Goal: Find specific page/section: Find specific page/section

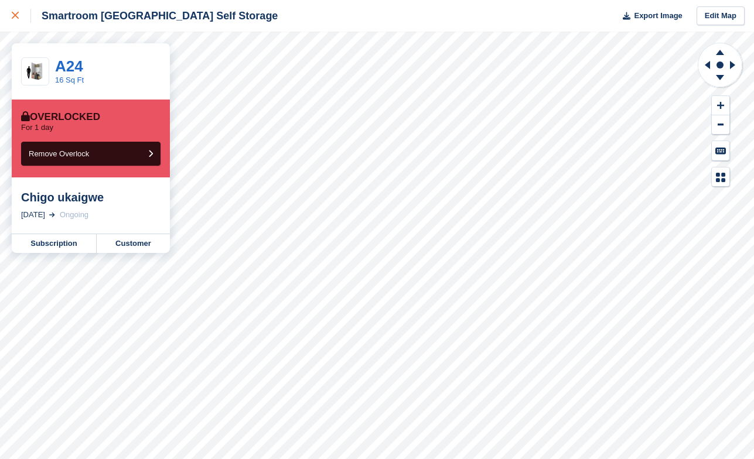
click at [8, 18] on link at bounding box center [15, 16] width 31 height 32
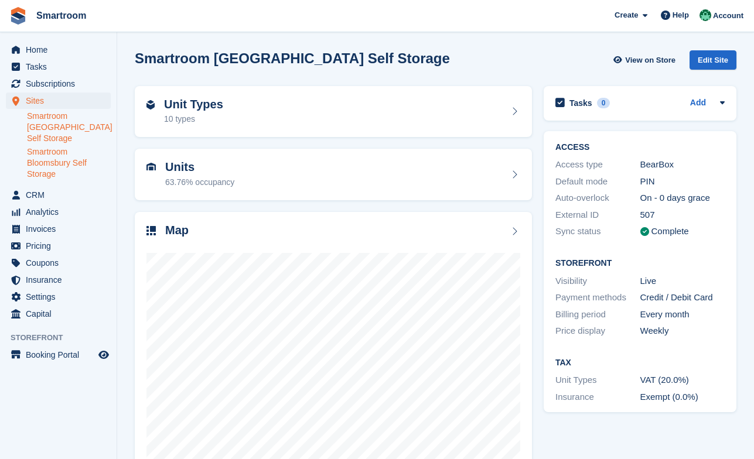
click at [71, 172] on link "Smartroom Bloomsbury Self Storage" at bounding box center [69, 162] width 84 height 33
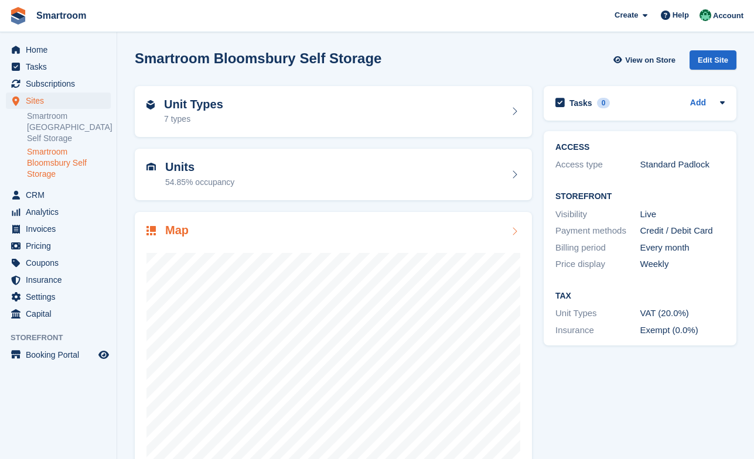
click at [401, 244] on div at bounding box center [333, 356] width 374 height 234
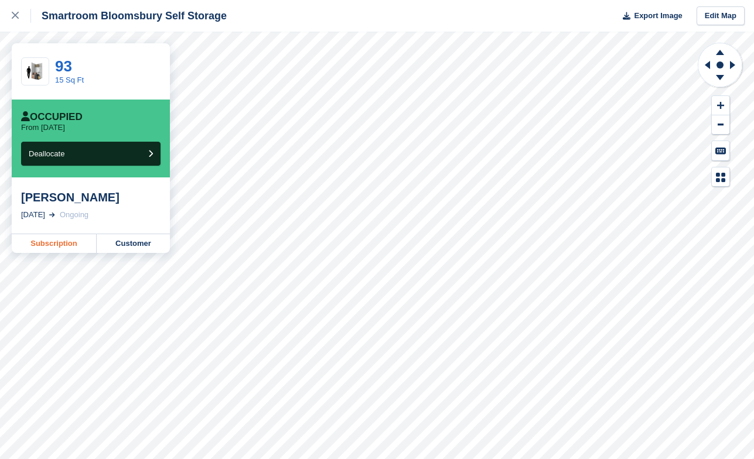
click at [40, 252] on link "Subscription" at bounding box center [54, 243] width 85 height 19
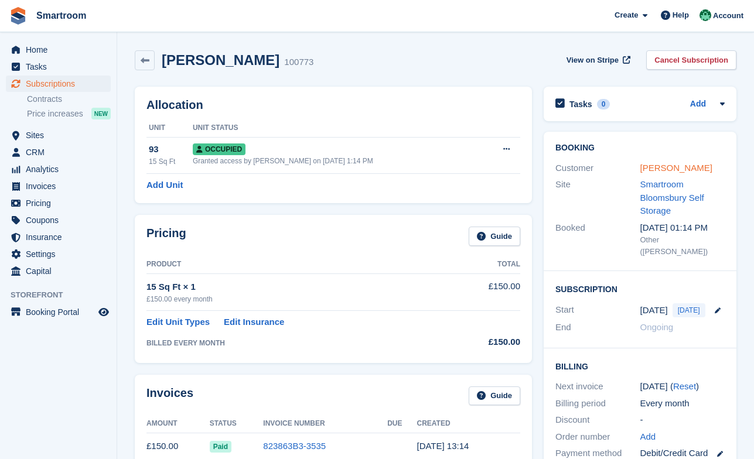
click at [657, 167] on link "[PERSON_NAME]" at bounding box center [676, 168] width 72 height 10
